Goal: Navigation & Orientation: Find specific page/section

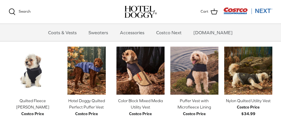
scroll to position [264, 0]
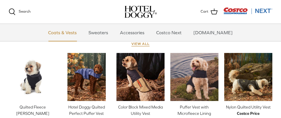
click at [80, 34] on link "Coats & Vests" at bounding box center [62, 32] width 39 height 17
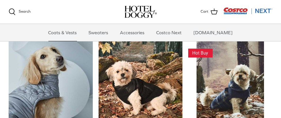
scroll to position [528, 0]
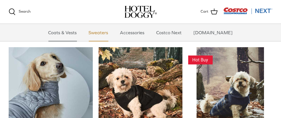
click at [108, 33] on link "Sweaters" at bounding box center [99, 32] width 30 height 17
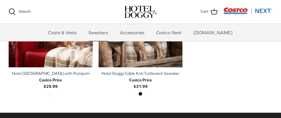
scroll to position [216, 0]
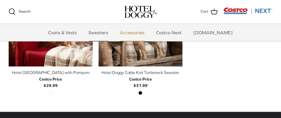
click at [144, 32] on link "Accessories" at bounding box center [132, 32] width 35 height 17
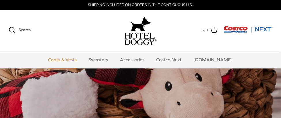
click at [69, 61] on link "Coats & Vests" at bounding box center [62, 59] width 39 height 17
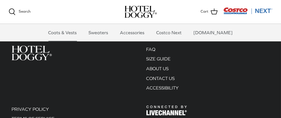
scroll to position [912, 0]
